Goal: Information Seeking & Learning: Find specific fact

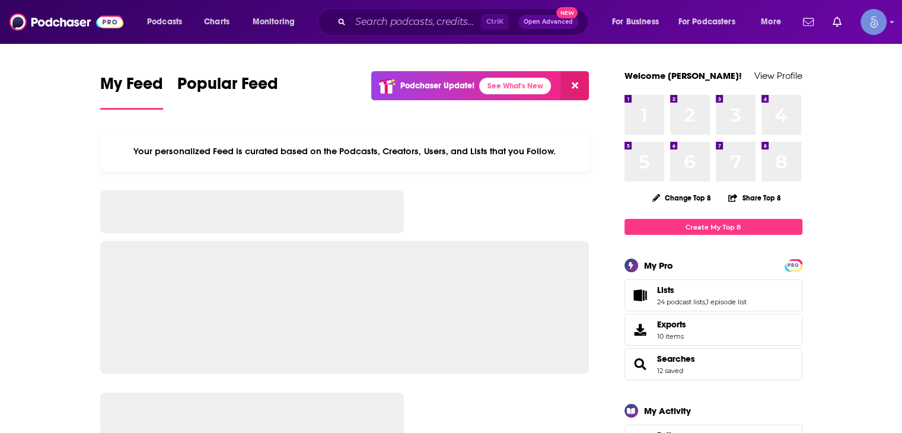
click at [440, 20] on input "Search podcasts, credits, & more..." at bounding box center [416, 21] width 130 height 19
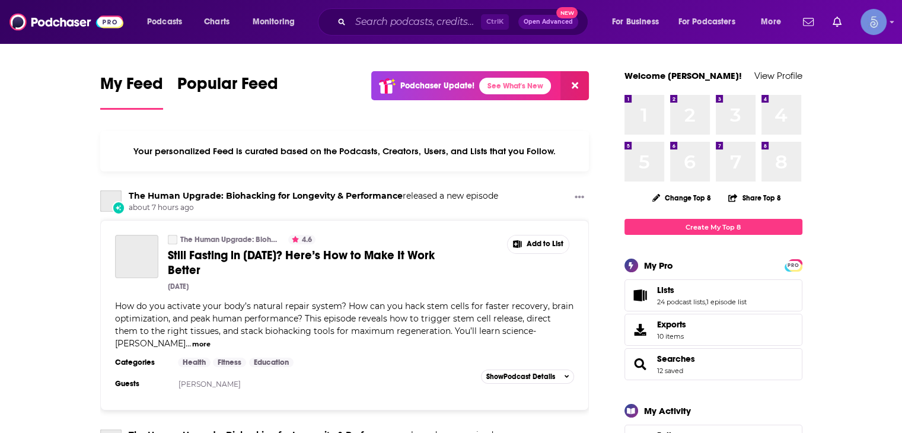
click at [446, 28] on input "Search podcasts, credits, & more..." at bounding box center [416, 21] width 130 height 19
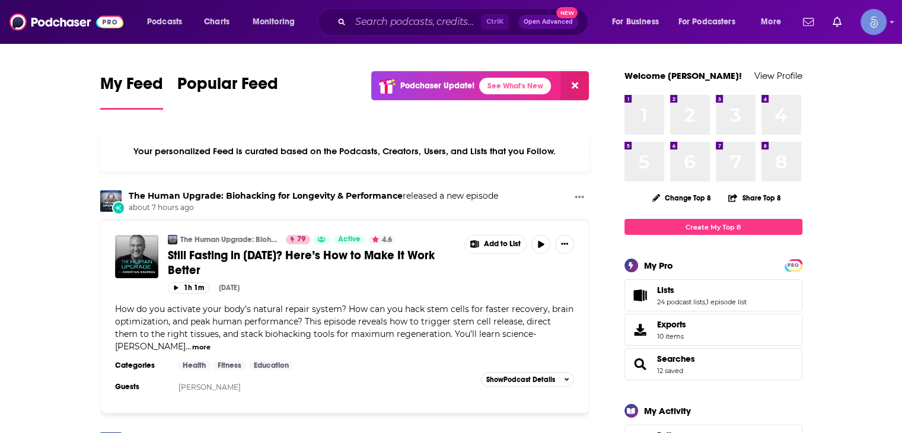
click at [444, 22] on input "Search podcasts, credits, & more..." at bounding box center [416, 21] width 130 height 19
click at [444, 24] on input "Search podcasts, credits, & more..." at bounding box center [416, 21] width 130 height 19
click at [394, 10] on div "Ctrl K Open Advanced New" at bounding box center [453, 21] width 270 height 27
click at [424, 19] on input "Search podcasts, credits, & more..." at bounding box center [416, 21] width 130 height 19
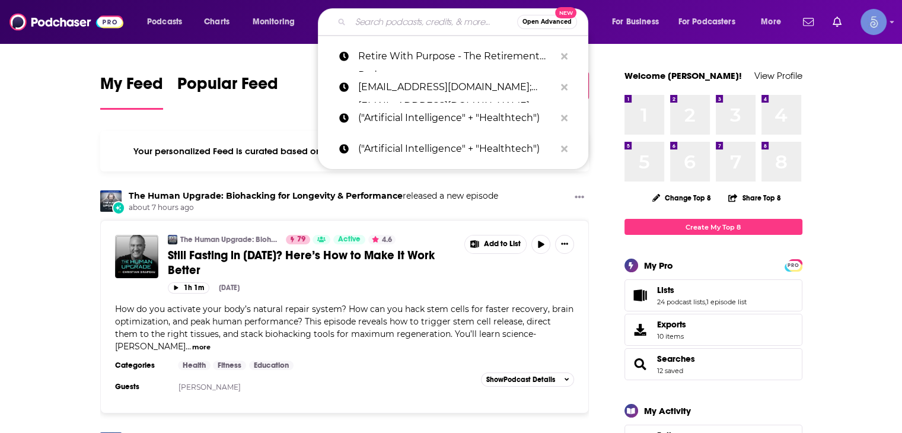
paste input "Choosing Leadership Podcast"
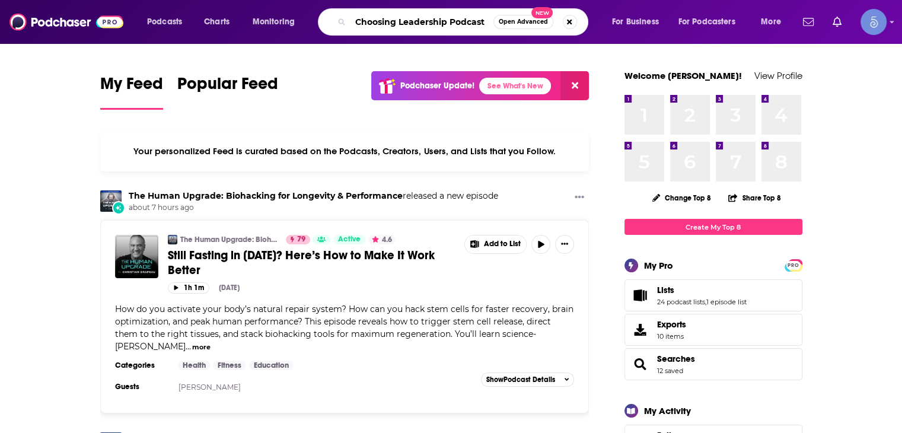
type input "Choosing Leadership Podcast"
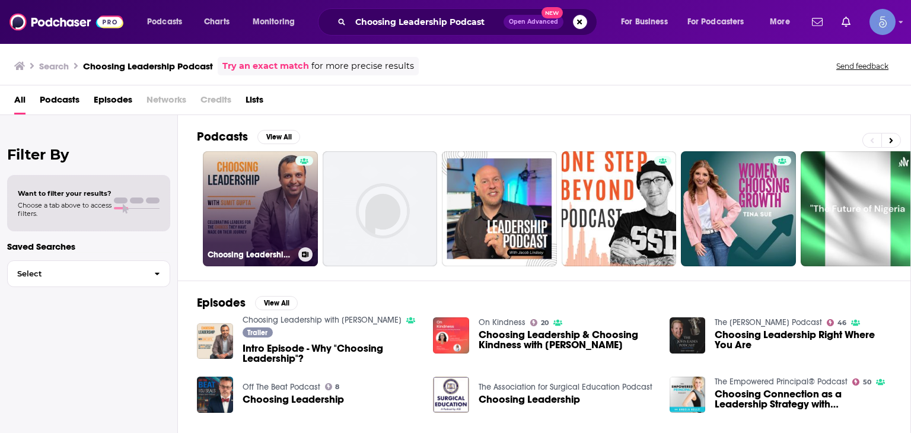
click at [278, 219] on link "Choosing Leadership with [PERSON_NAME]" at bounding box center [260, 208] width 115 height 115
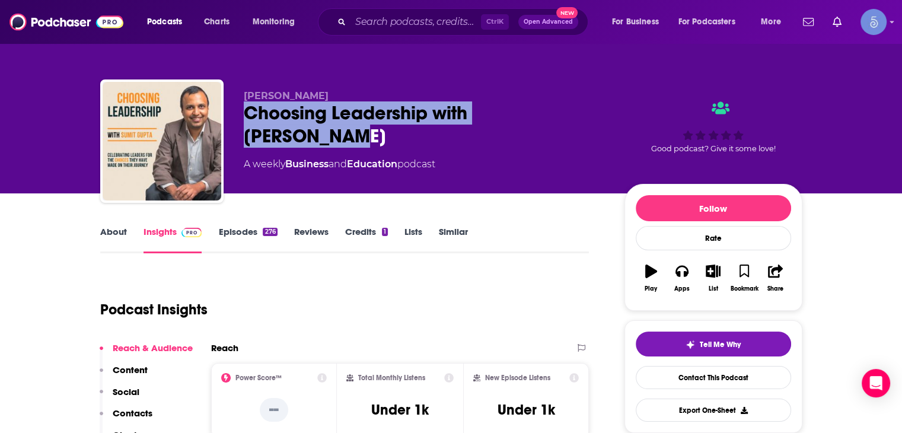
drag, startPoint x: 592, startPoint y: 107, endPoint x: 236, endPoint y: 123, distance: 356.3
click at [236, 123] on div "[PERSON_NAME] Choosing Leadership with [PERSON_NAME] A weekly Business and Educ…" at bounding box center [451, 143] width 702 height 128
copy h2 "Choosing Leadership with [PERSON_NAME]"
